Goal: Find specific page/section: Find specific page/section

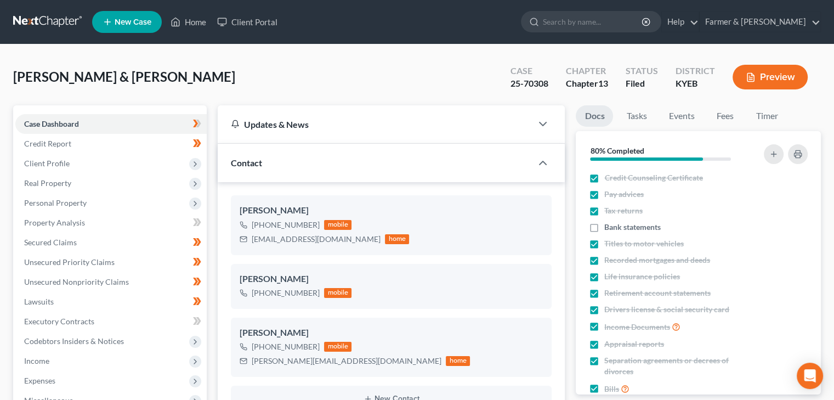
scroll to position [195, 0]
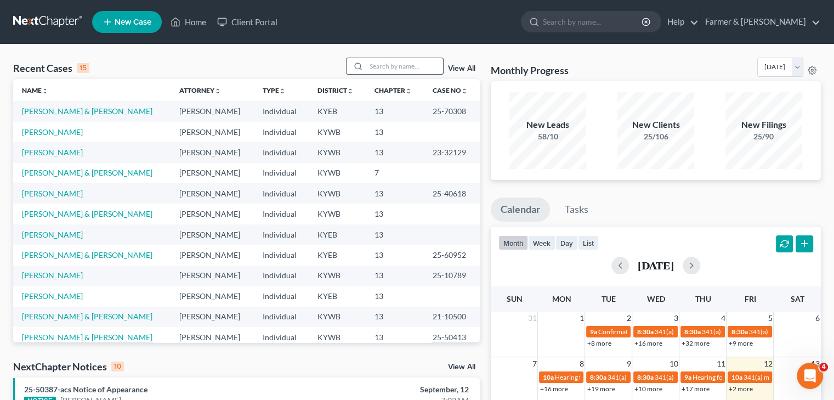
click at [388, 65] on input "search" at bounding box center [404, 66] width 77 height 16
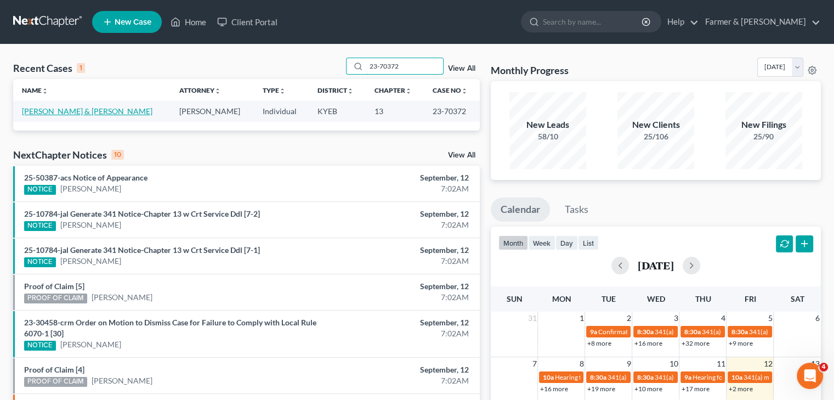
type input "23-70372"
click at [76, 111] on link "Hackney, Kayla & Keith" at bounding box center [87, 110] width 131 height 9
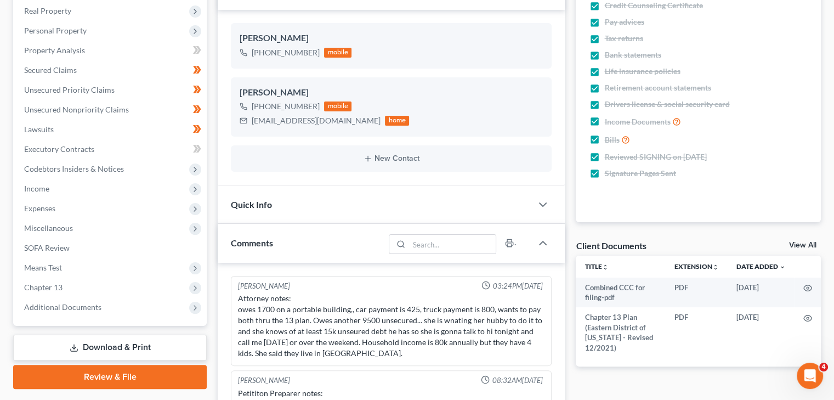
scroll to position [329, 0]
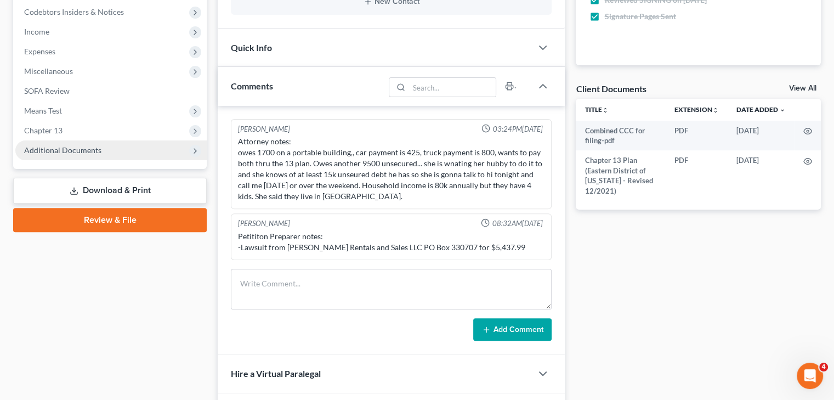
click at [67, 149] on span "Additional Documents" at bounding box center [62, 149] width 77 height 9
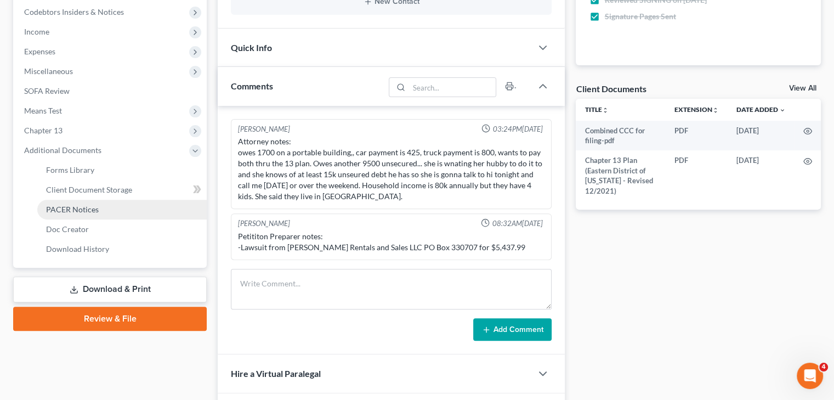
click at [61, 203] on link "PACER Notices" at bounding box center [122, 210] width 170 height 20
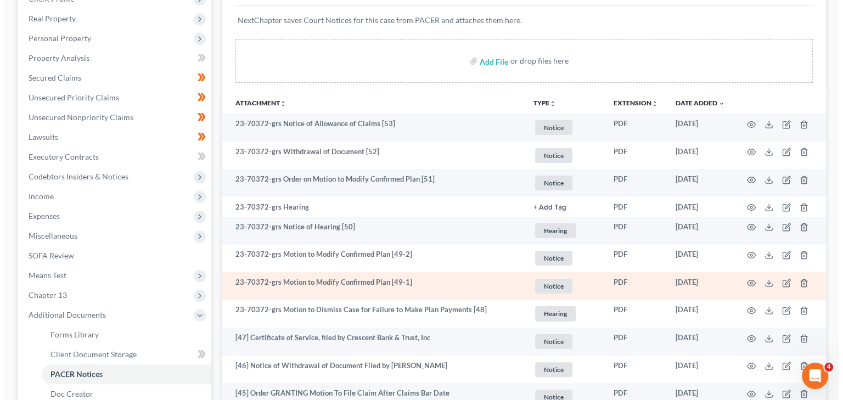
scroll to position [219, 0]
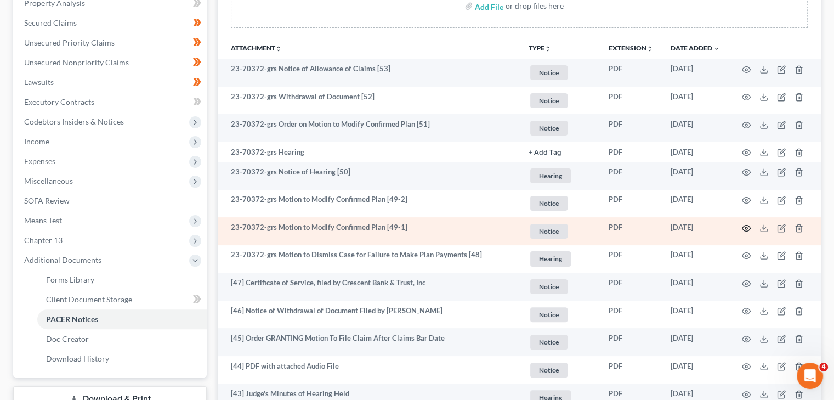
click at [747, 225] on icon "button" at bounding box center [746, 228] width 9 height 9
